Goal: Task Accomplishment & Management: Complete application form

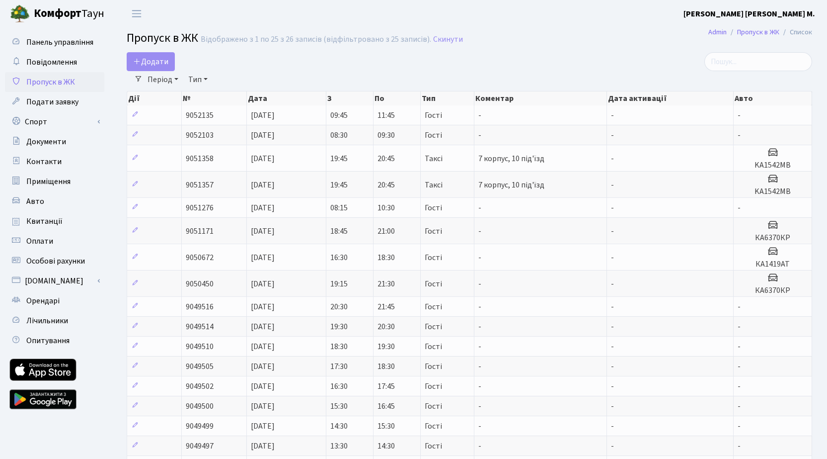
select select "25"
click at [163, 64] on span "Додати" at bounding box center [150, 61] width 35 height 11
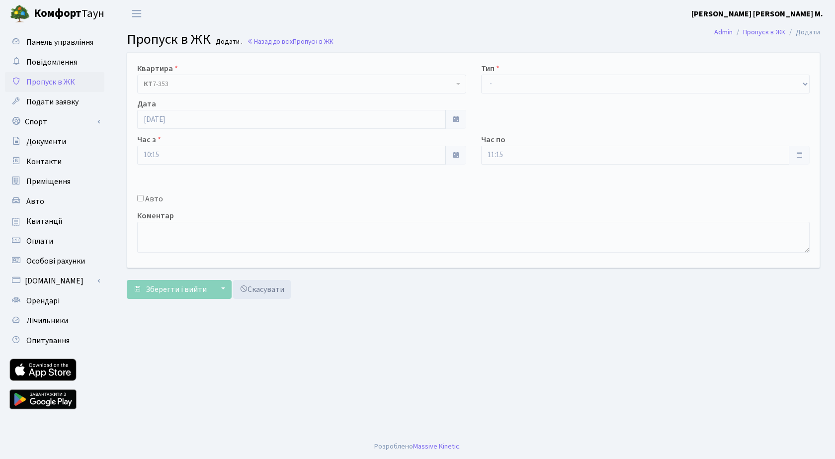
click at [141, 200] on input "Авто" at bounding box center [140, 198] width 6 height 6
checkbox input "true"
click at [500, 188] on input "text" at bounding box center [645, 190] width 329 height 19
type input "ка6739вт"
click at [520, 84] on select "- Доставка Таксі Гості Сервіс" at bounding box center [645, 84] width 329 height 19
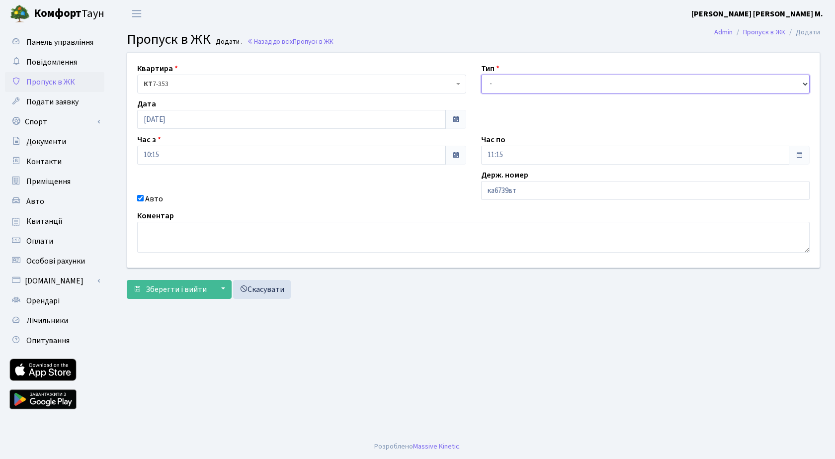
select select "1"
click at [481, 75] on select "- Доставка Таксі Гості Сервіс" at bounding box center [645, 84] width 329 height 19
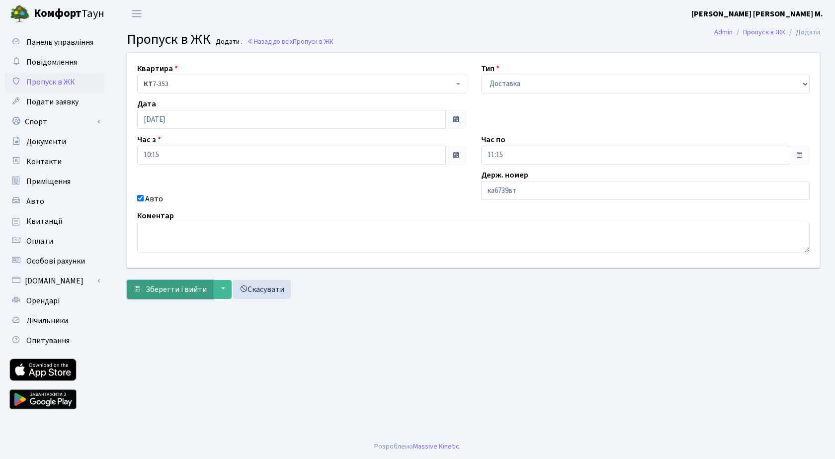
click at [165, 294] on span "Зберегти і вийти" at bounding box center [176, 289] width 61 height 11
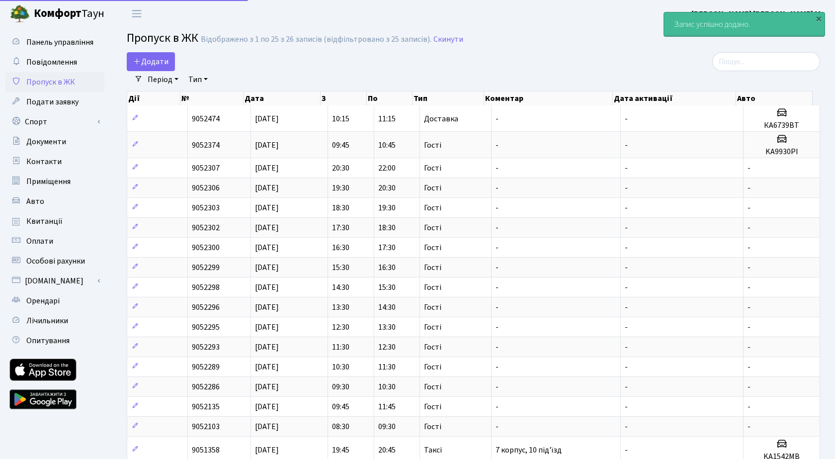
select select "25"
